Goal: Task Accomplishment & Management: Manage account settings

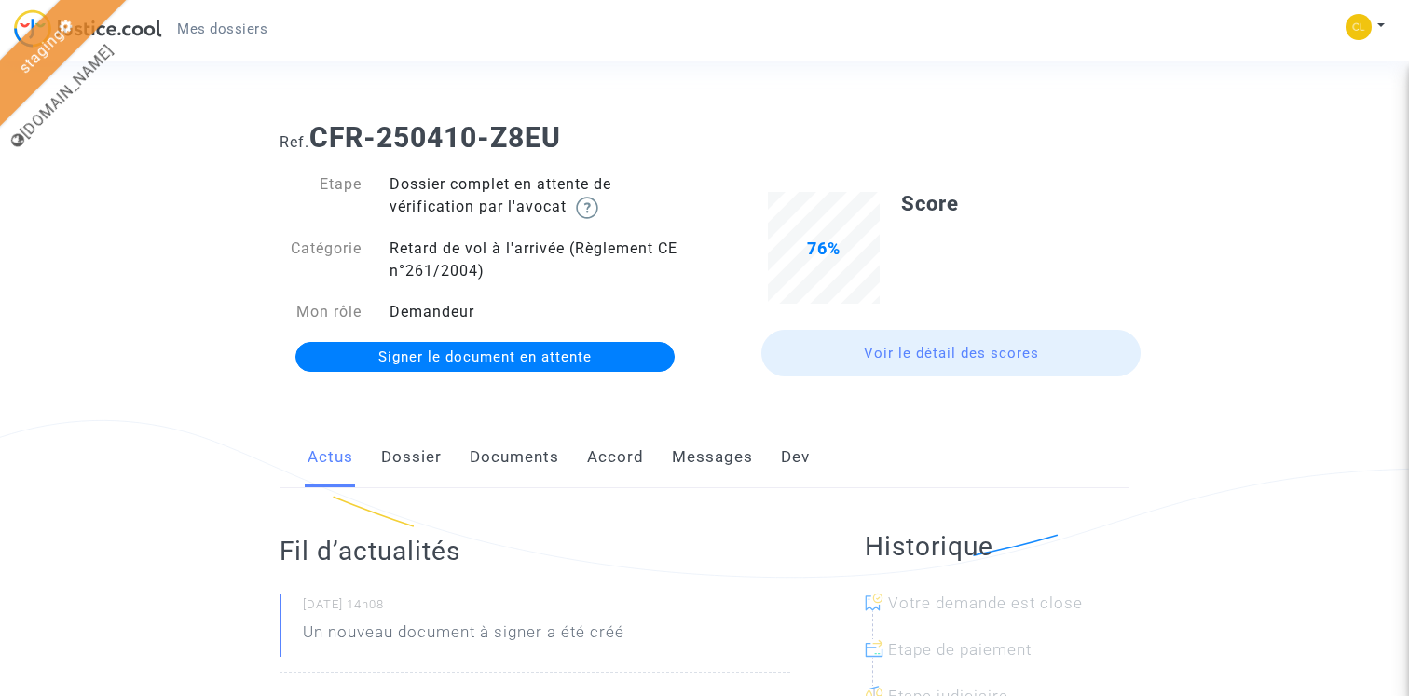
click at [530, 466] on link "Documents" at bounding box center [514, 458] width 89 height 62
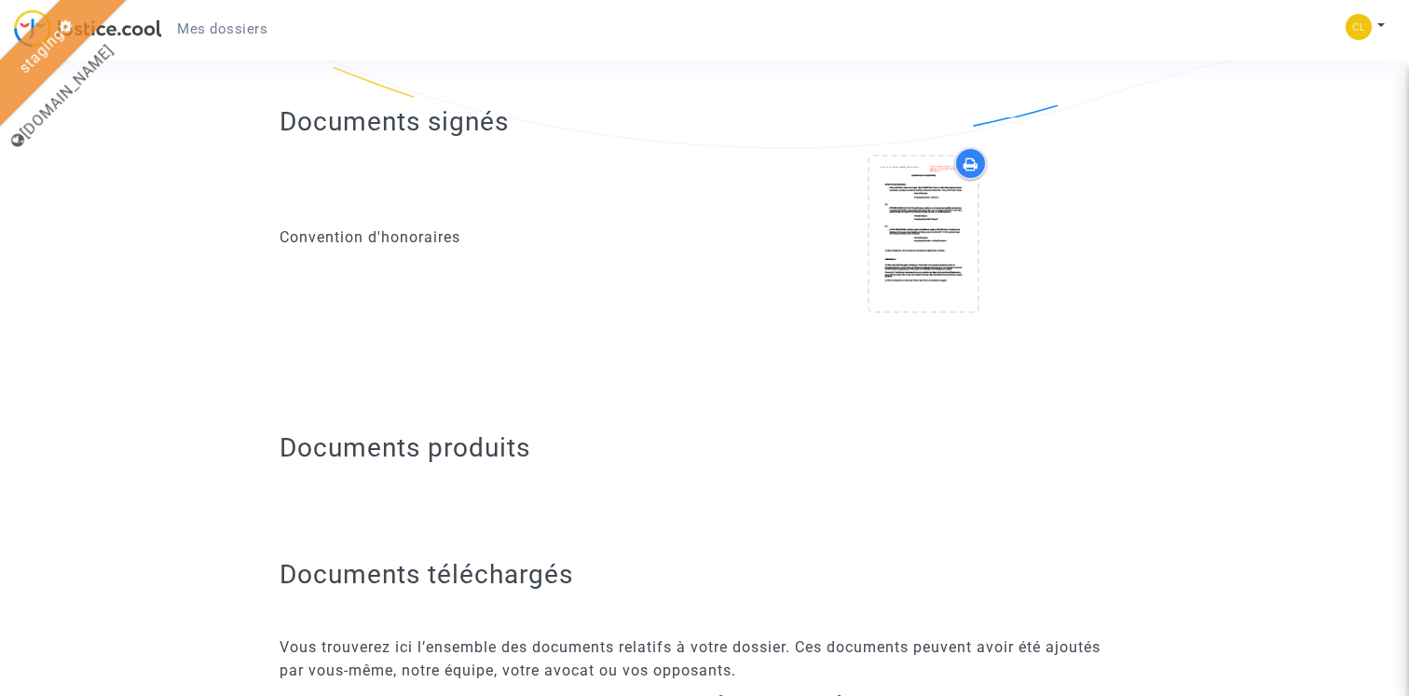
scroll to position [404, 0]
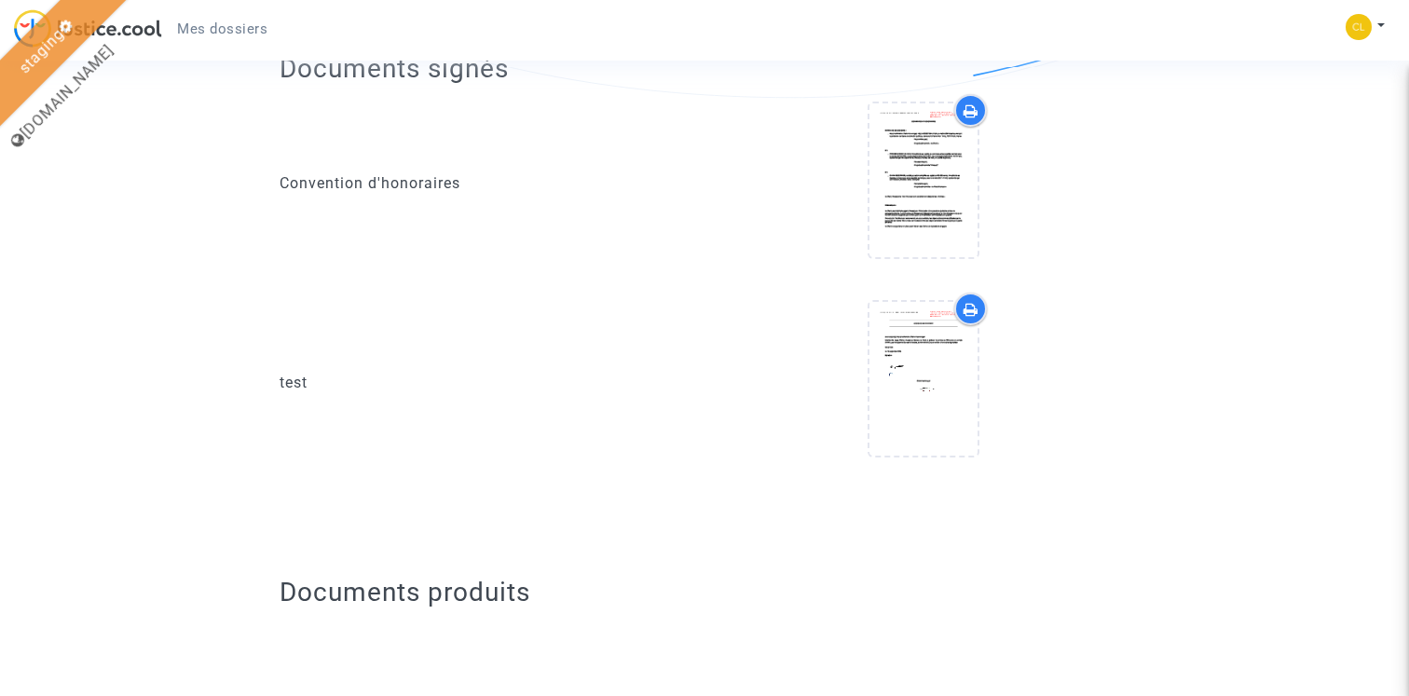
scroll to position [488, 0]
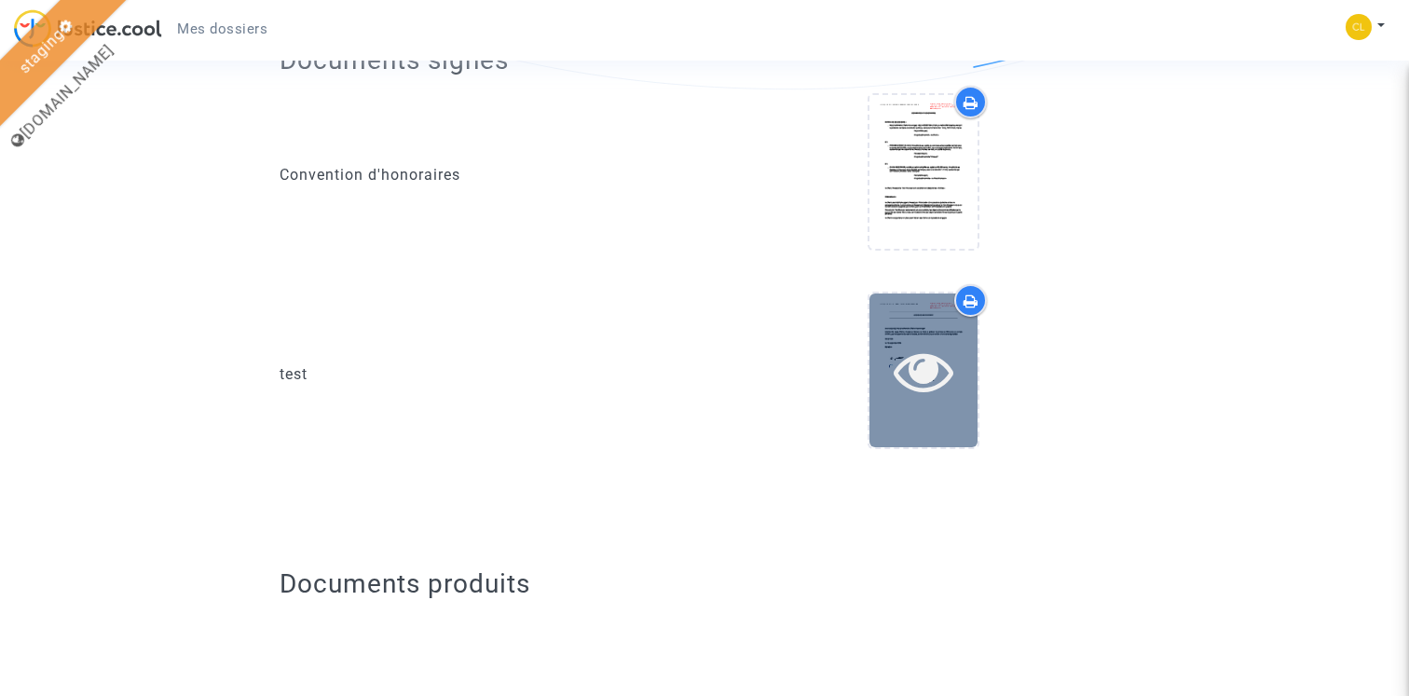
click at [939, 378] on icon at bounding box center [924, 371] width 61 height 60
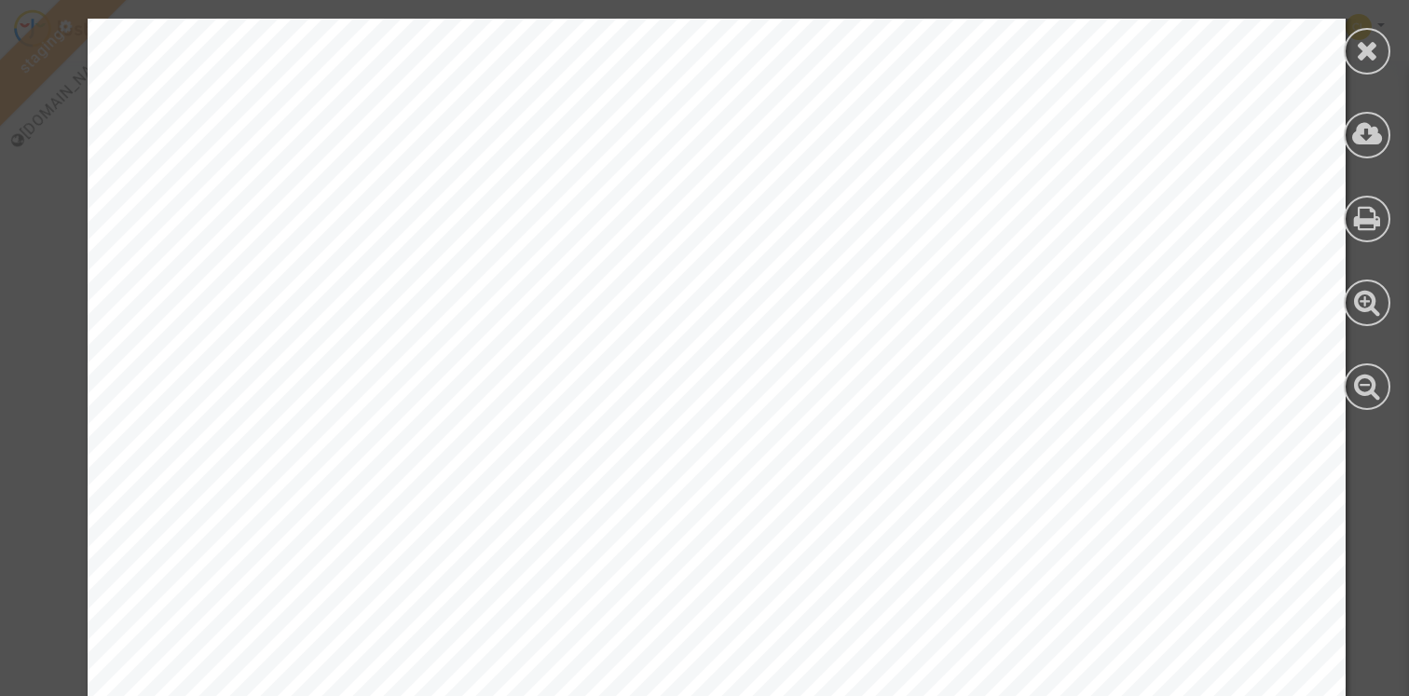
scroll to position [753, 0]
click at [1371, 50] on icon at bounding box center [1367, 50] width 23 height 28
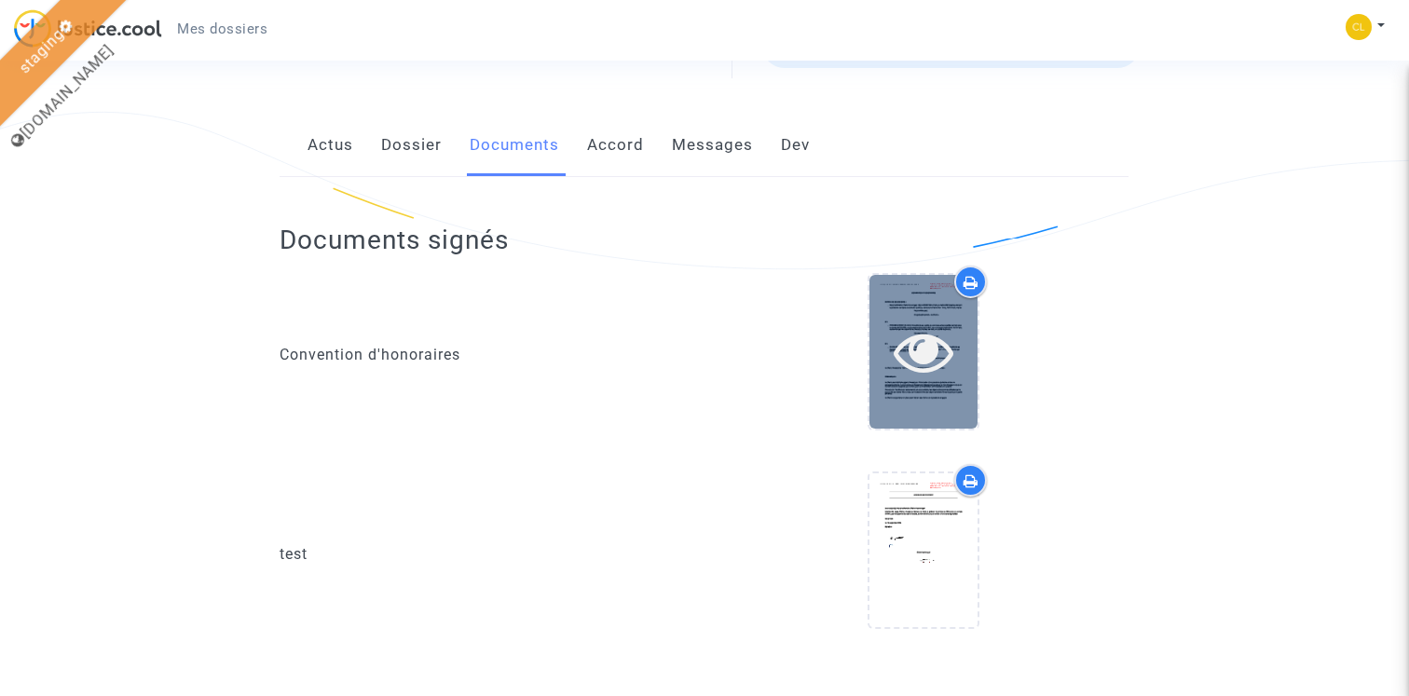
scroll to position [0, 0]
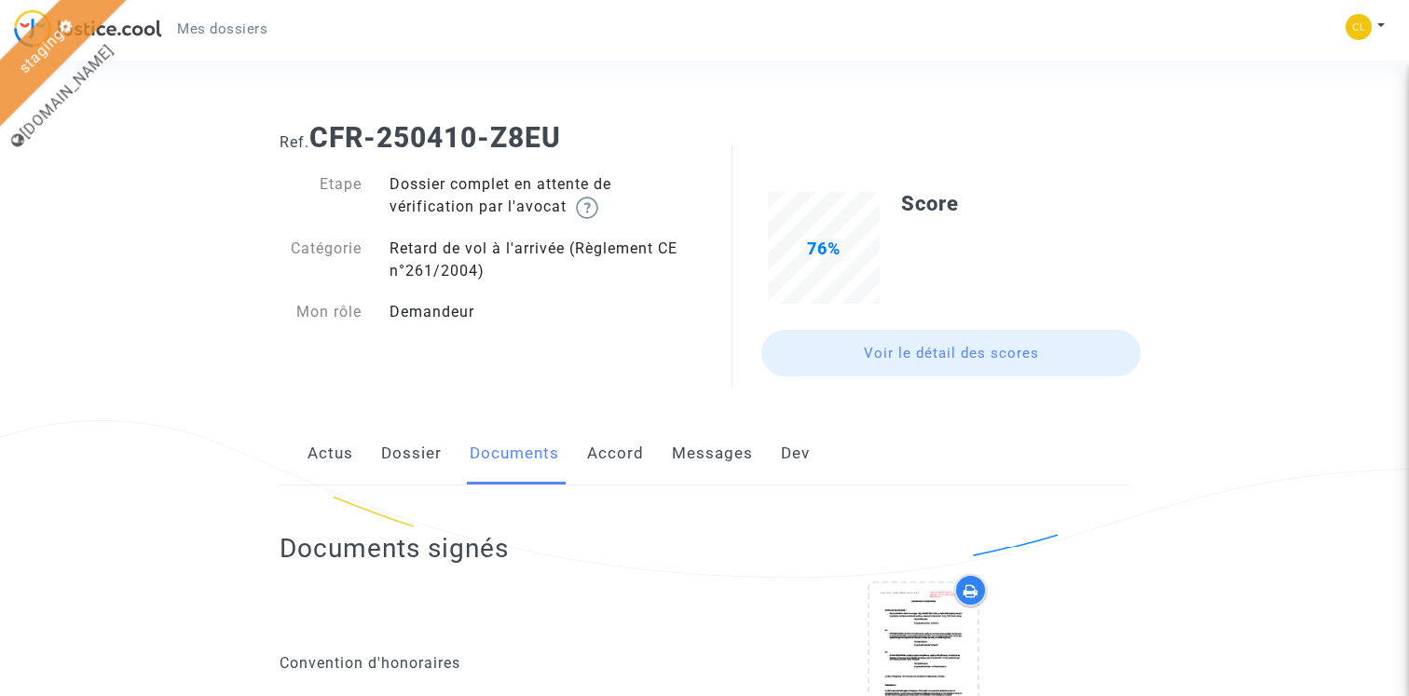
click at [338, 461] on link "Actus" at bounding box center [331, 454] width 46 height 62
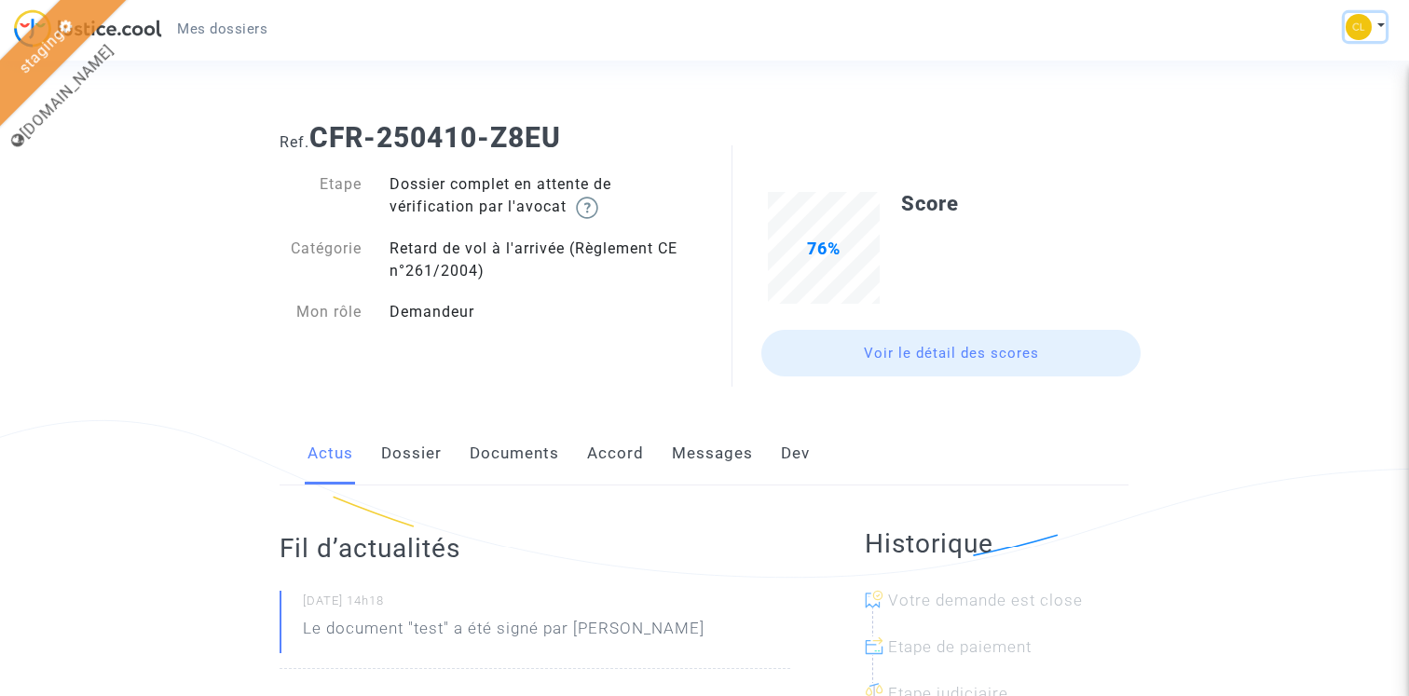
click at [1370, 30] on button at bounding box center [1365, 27] width 41 height 28
click at [1306, 123] on link "Déconnexion" at bounding box center [1311, 126] width 147 height 30
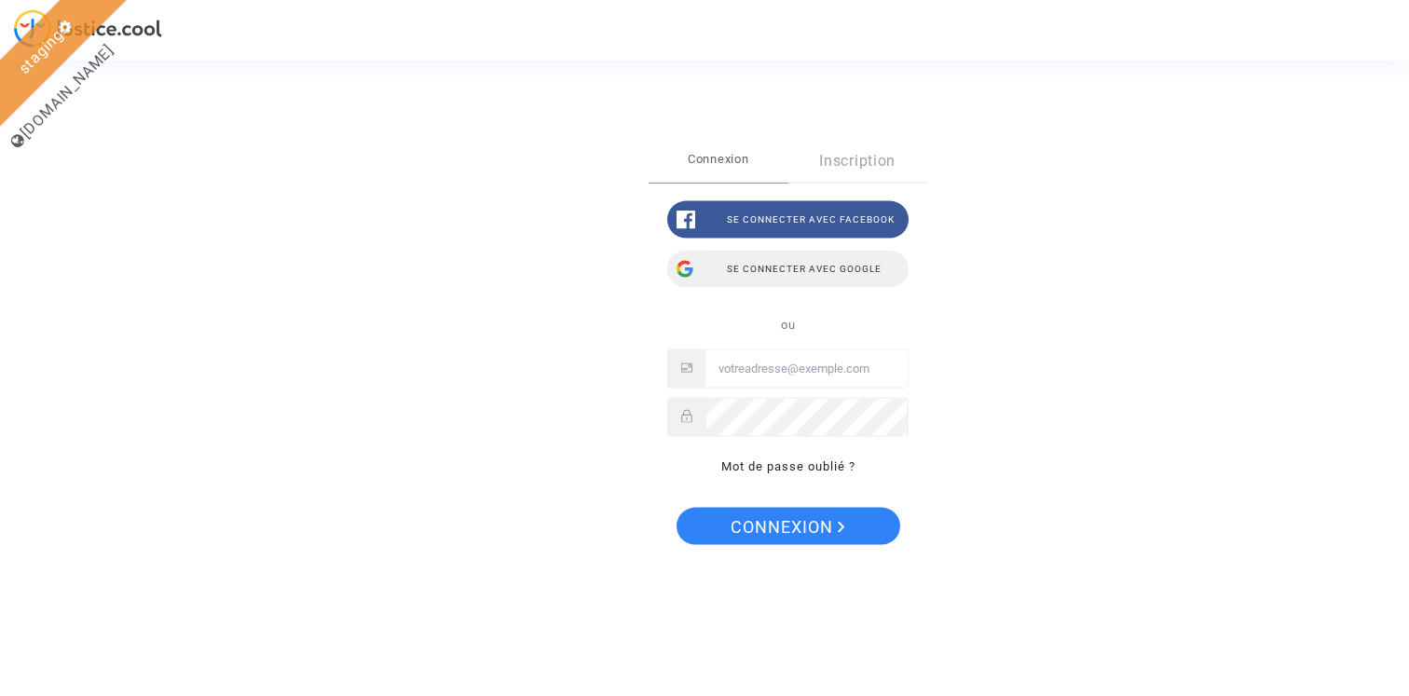
type input "claire+21nov@justice.cool"
click at [834, 270] on div "Se connecter avec Google" at bounding box center [787, 268] width 241 height 37
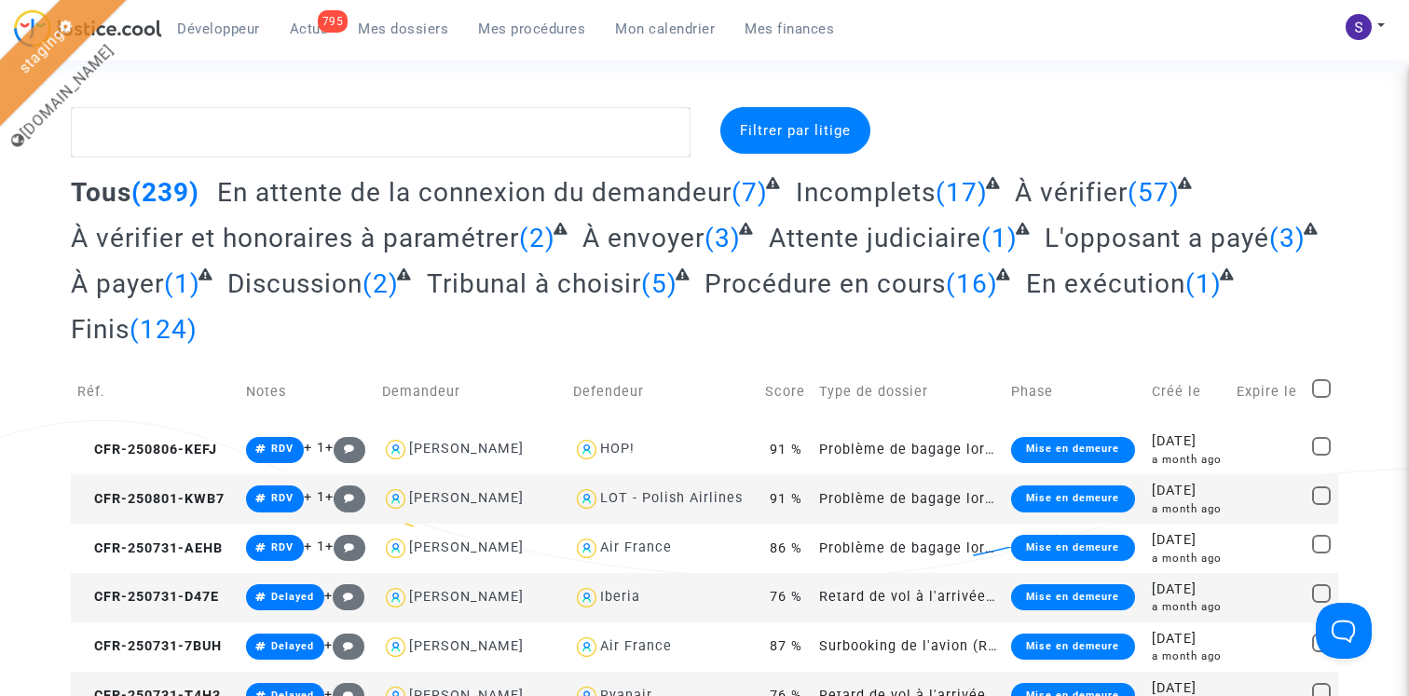
click at [305, 33] on span "Actus" at bounding box center [309, 29] width 39 height 17
